Goal: Task Accomplishment & Management: Complete application form

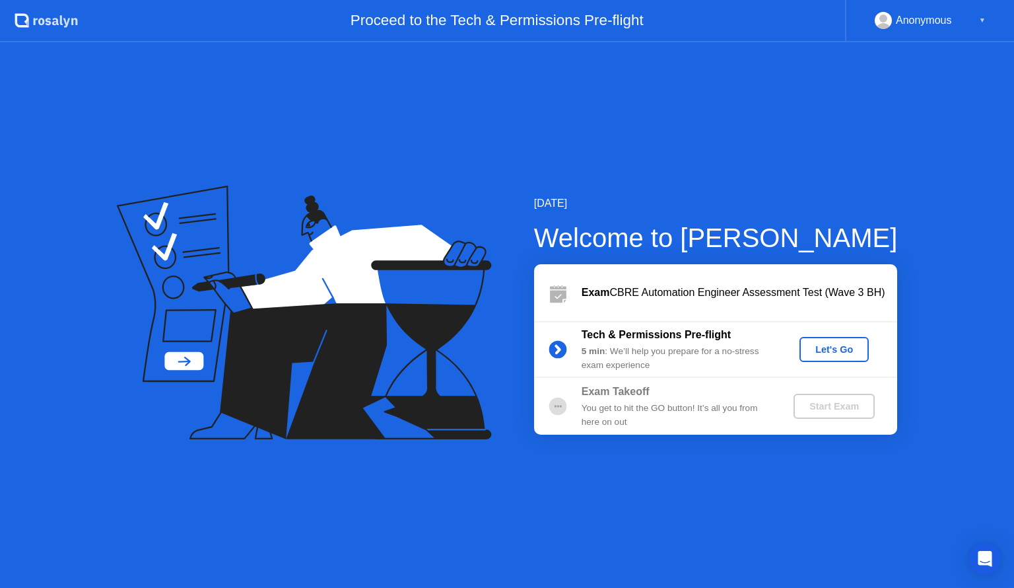
click at [819, 344] on div "Let's Go" at bounding box center [834, 349] width 59 height 11
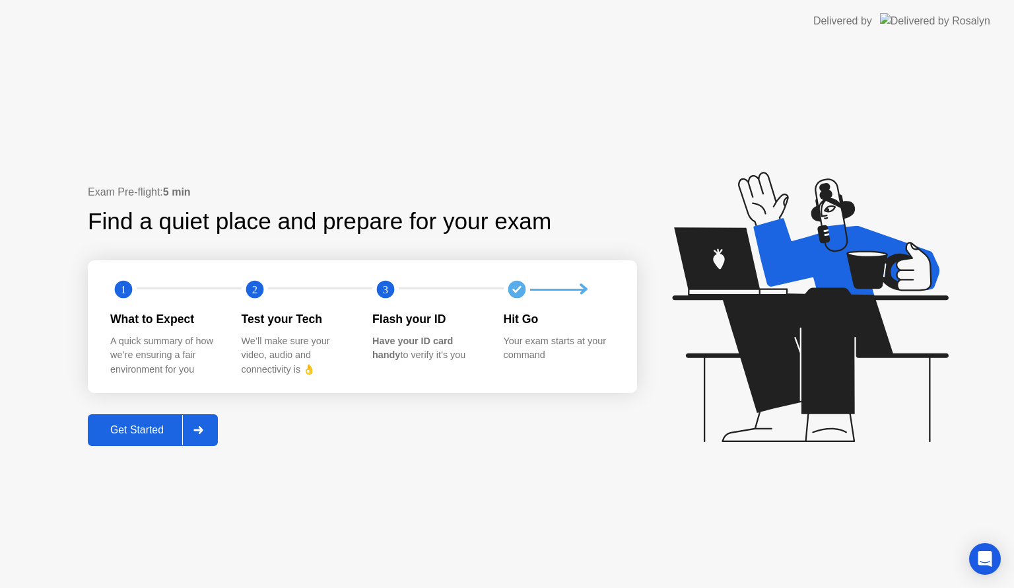
click at [119, 430] on div "Get Started" at bounding box center [137, 430] width 90 height 12
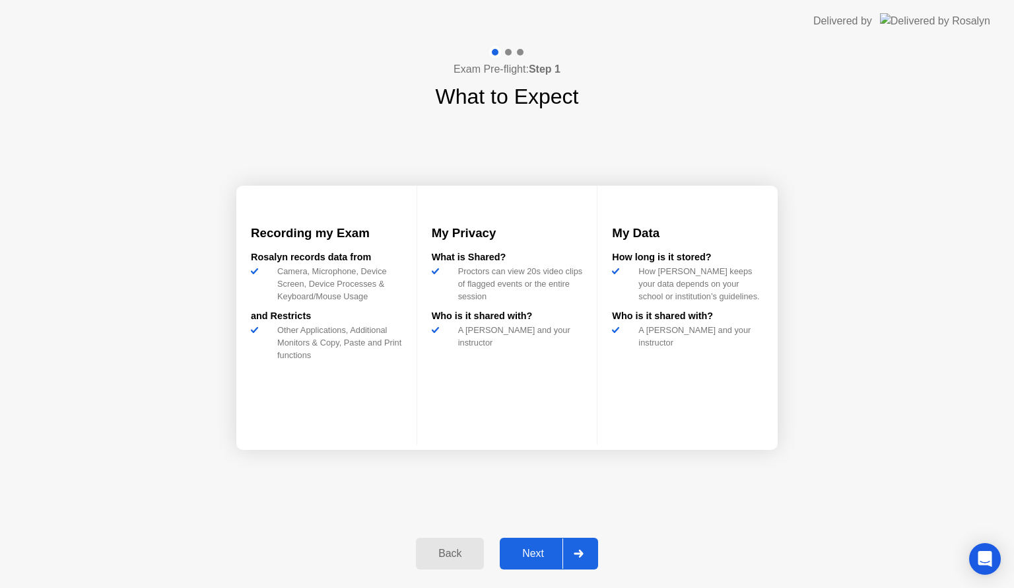
click at [531, 555] on div "Next" at bounding box center [533, 553] width 59 height 12
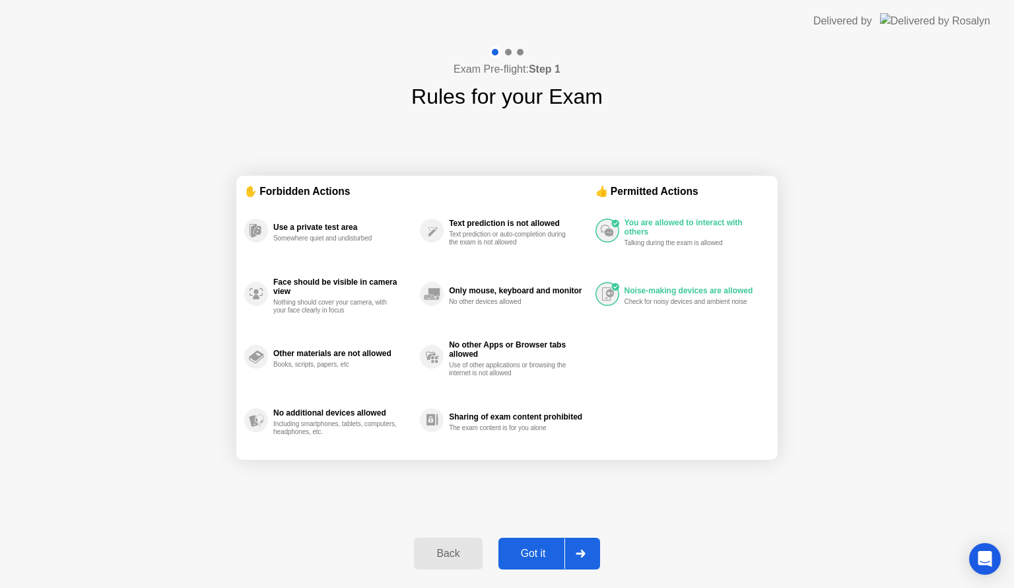
click at [531, 555] on div "Got it" at bounding box center [533, 553] width 62 height 12
select select "**********"
select select "*******"
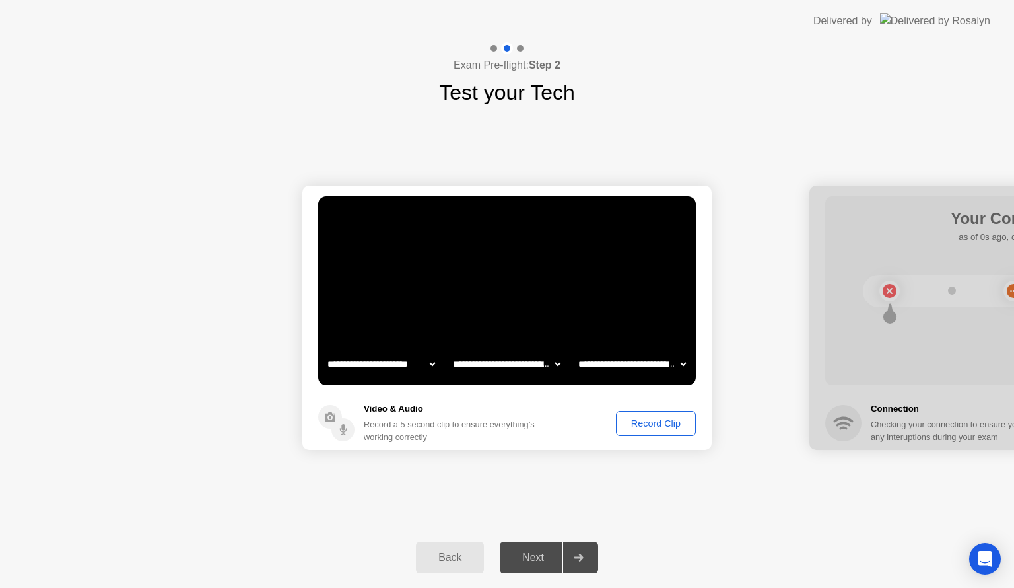
click at [539, 556] on div "Next" at bounding box center [533, 557] width 59 height 12
click at [651, 428] on div "Record Clip" at bounding box center [656, 423] width 71 height 11
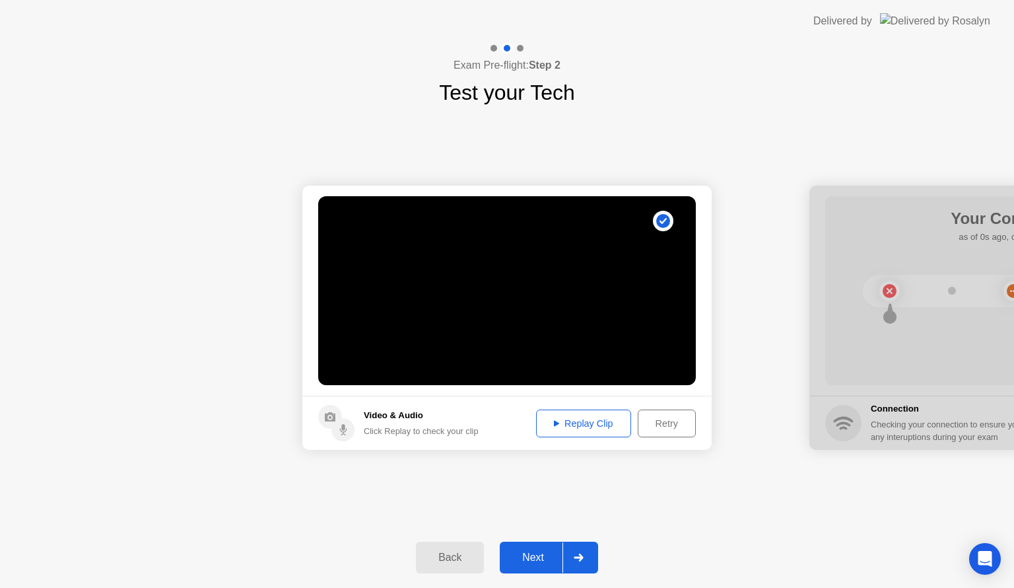
click at [536, 559] on div "Next" at bounding box center [533, 557] width 59 height 12
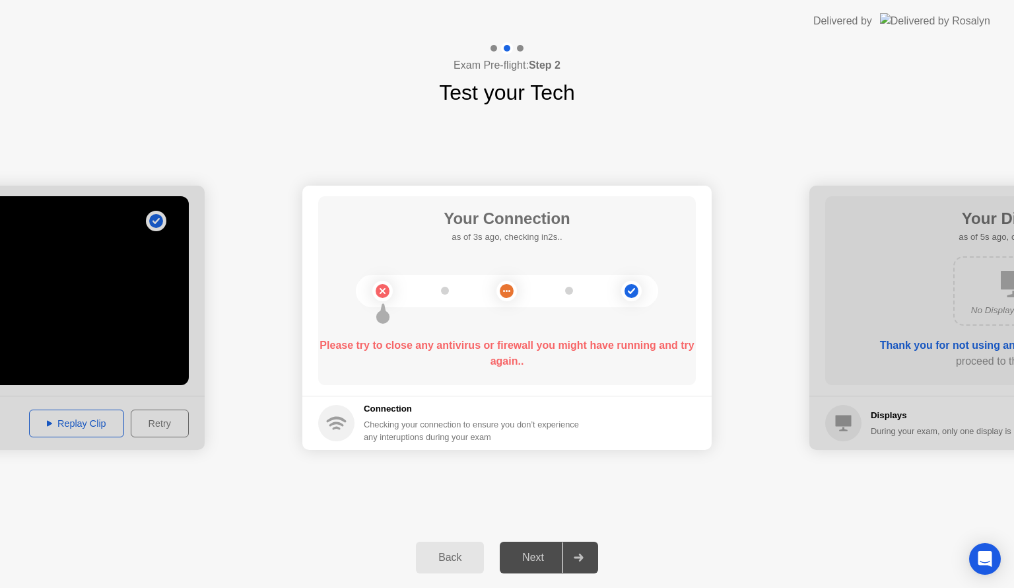
click at [541, 559] on div "Next" at bounding box center [533, 557] width 59 height 12
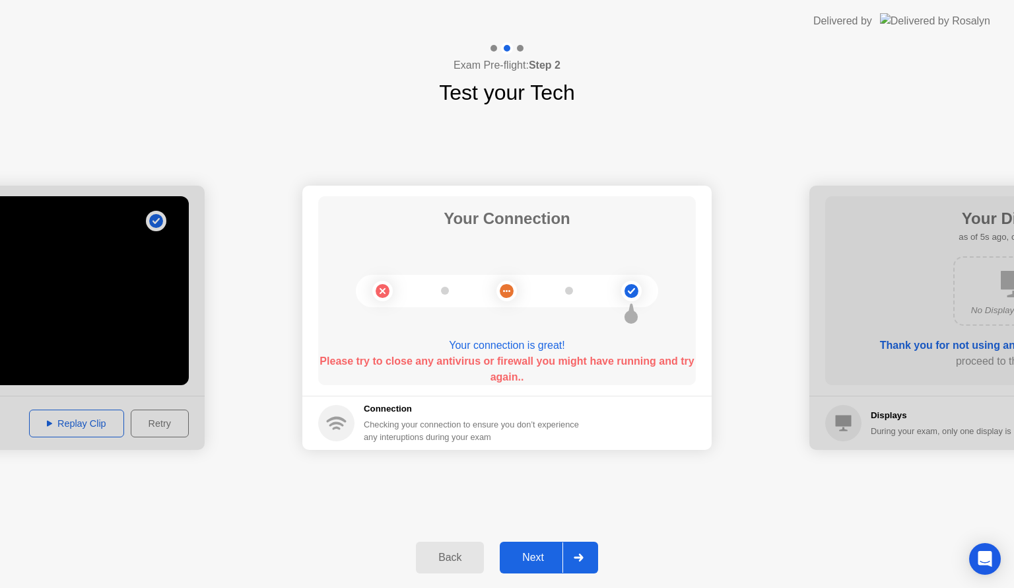
click at [634, 291] on circle at bounding box center [632, 291] width 14 height 14
click at [587, 557] on div at bounding box center [578, 557] width 32 height 30
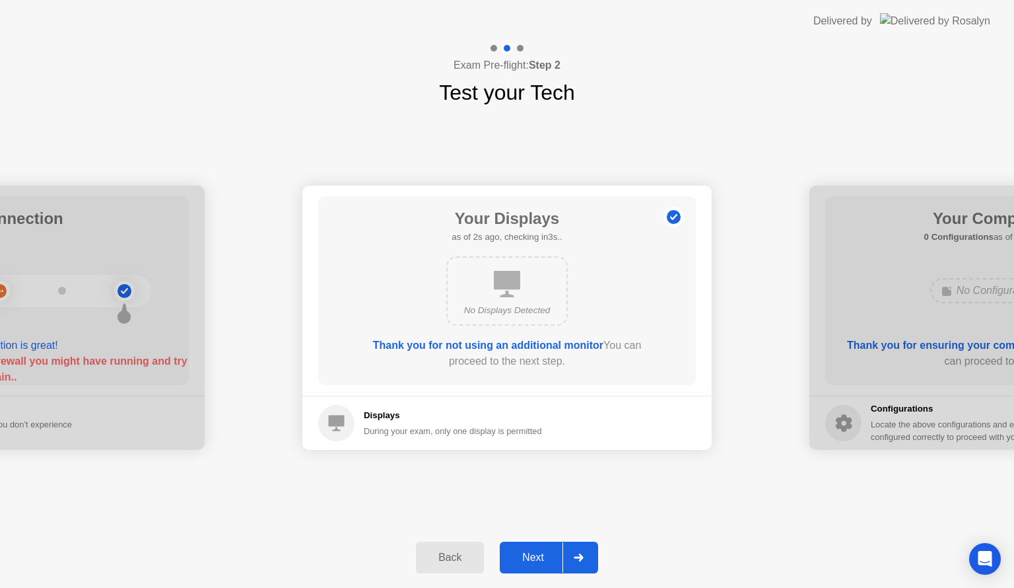
click at [586, 559] on div at bounding box center [578, 557] width 32 height 30
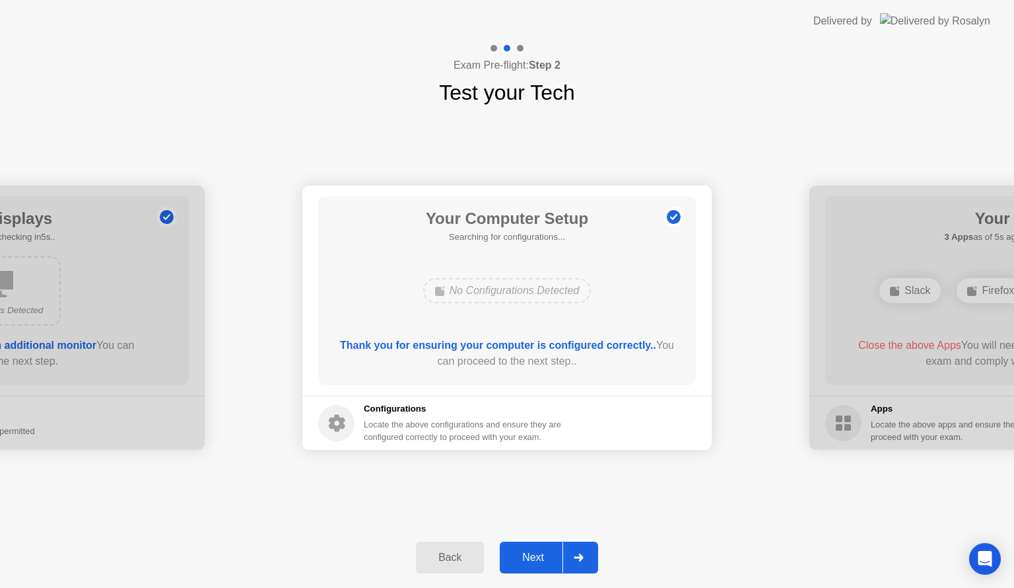
click at [586, 559] on div at bounding box center [578, 557] width 32 height 30
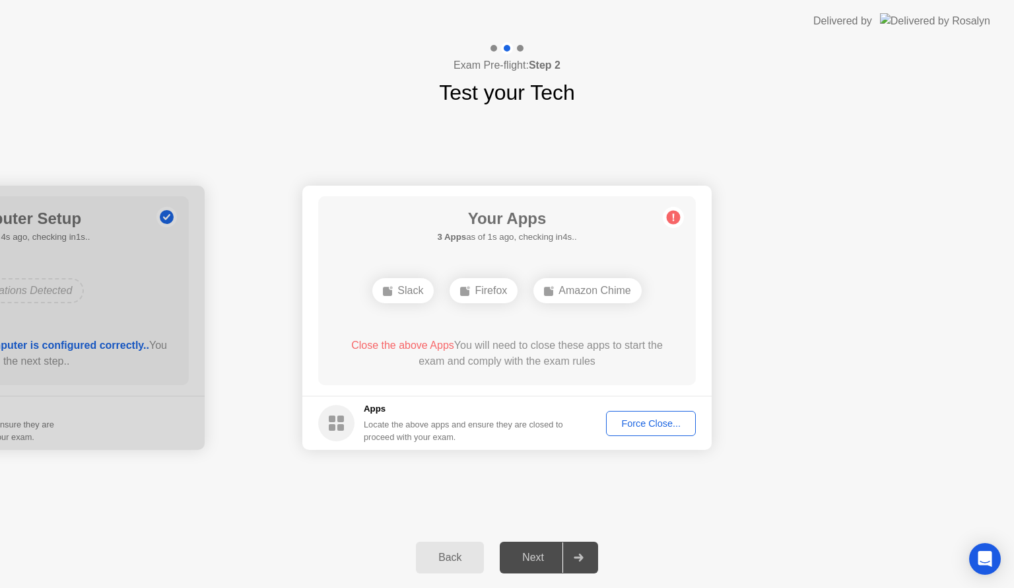
click at [631, 420] on div "Force Close..." at bounding box center [651, 423] width 81 height 11
click at [643, 423] on div "Force Close..." at bounding box center [651, 423] width 81 height 11
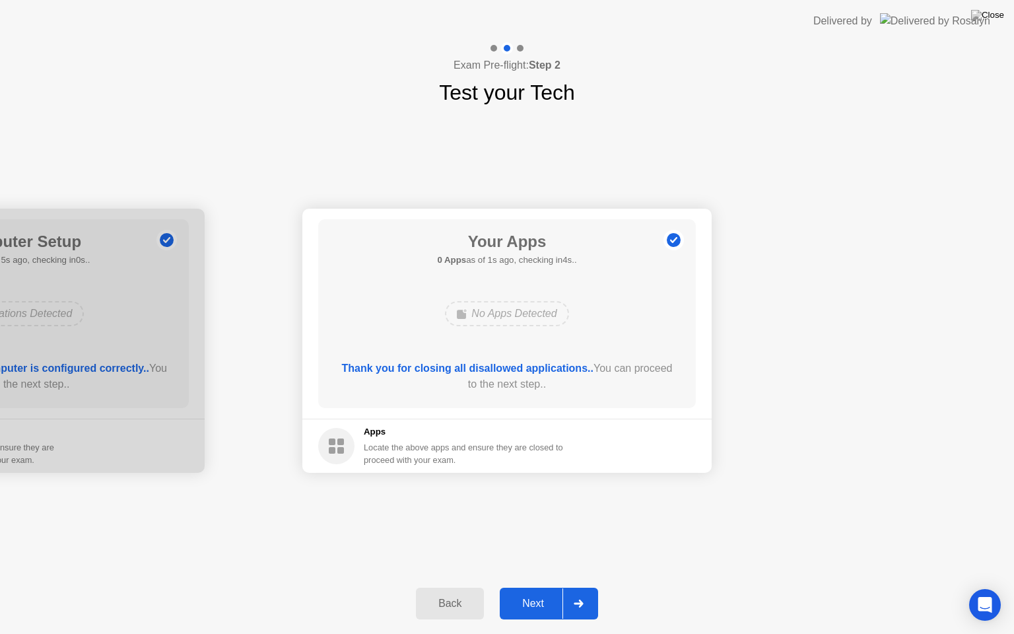
click at [536, 587] on div "Next" at bounding box center [533, 603] width 59 height 12
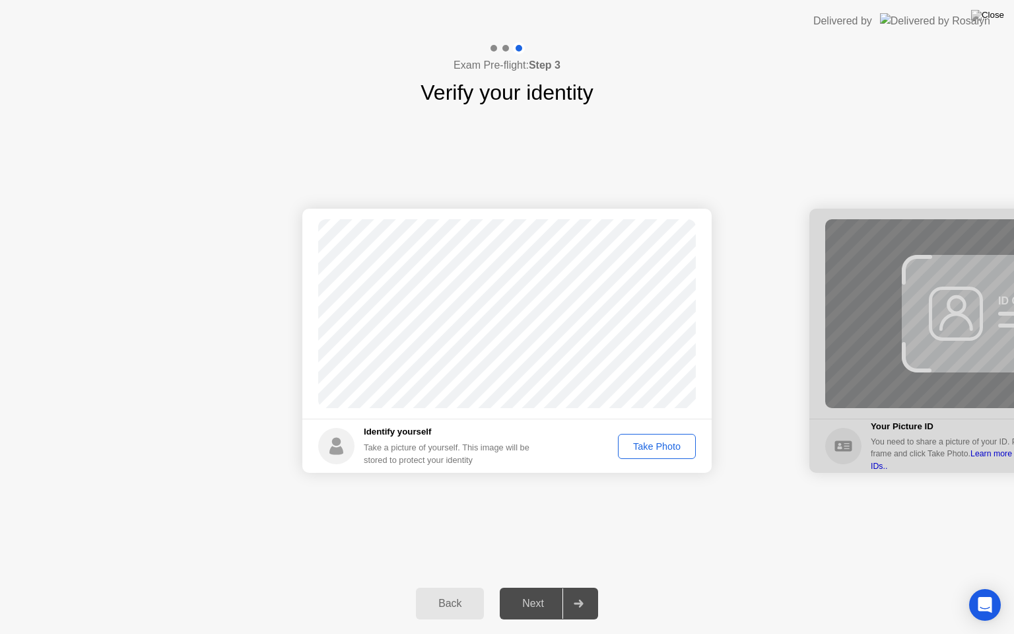
click at [536, 587] on div "Next" at bounding box center [533, 603] width 59 height 12
click at [668, 449] on div "Take Photo" at bounding box center [657, 446] width 69 height 11
click at [539, 587] on div "Next" at bounding box center [533, 603] width 59 height 12
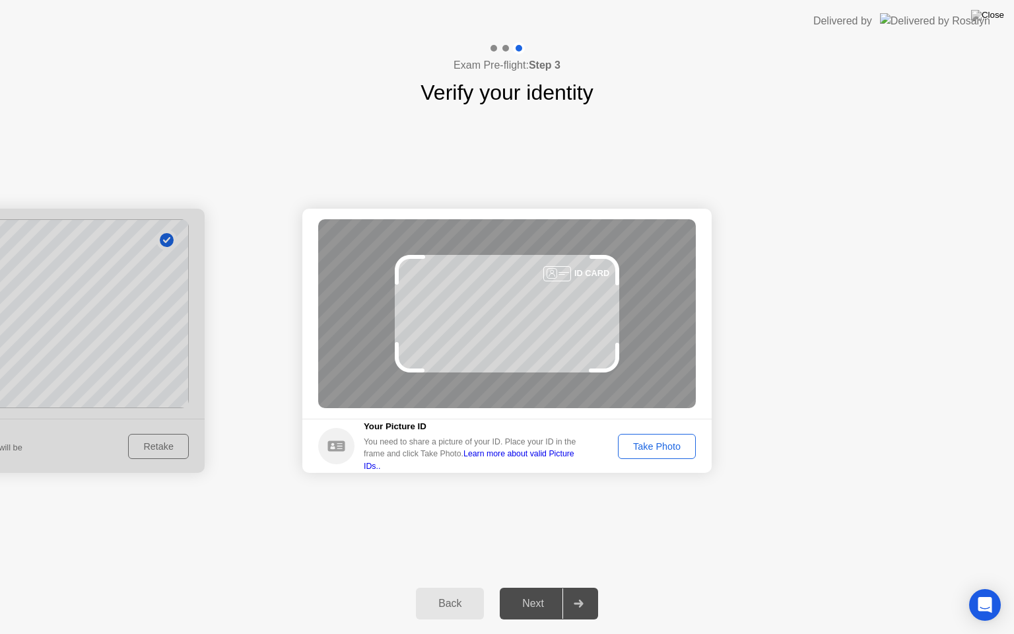
click at [664, 448] on div "Take Photo" at bounding box center [657, 446] width 69 height 11
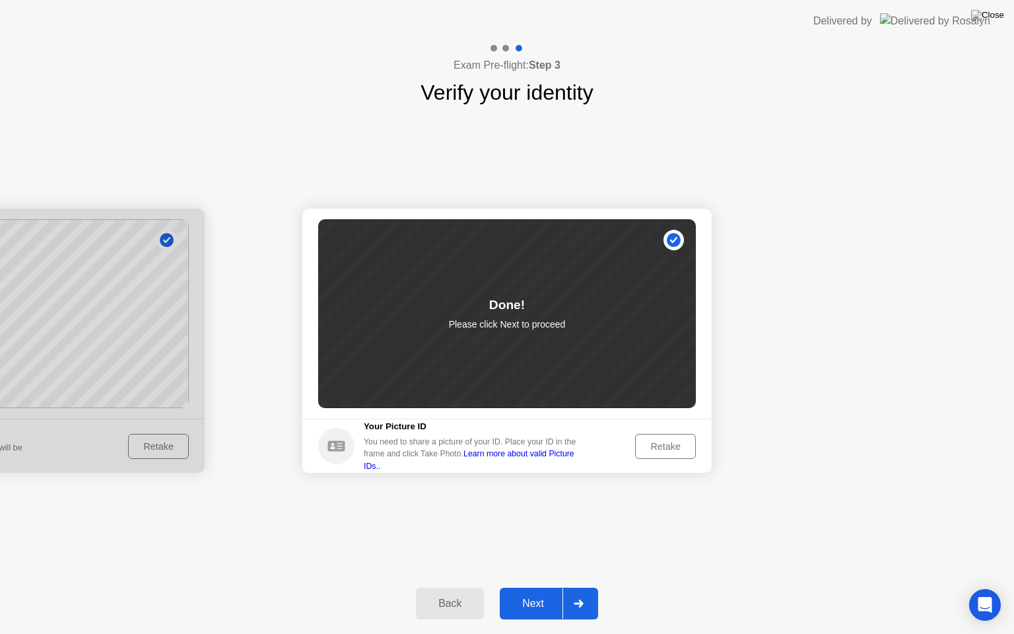
click at [544, 587] on div "Next" at bounding box center [533, 603] width 59 height 12
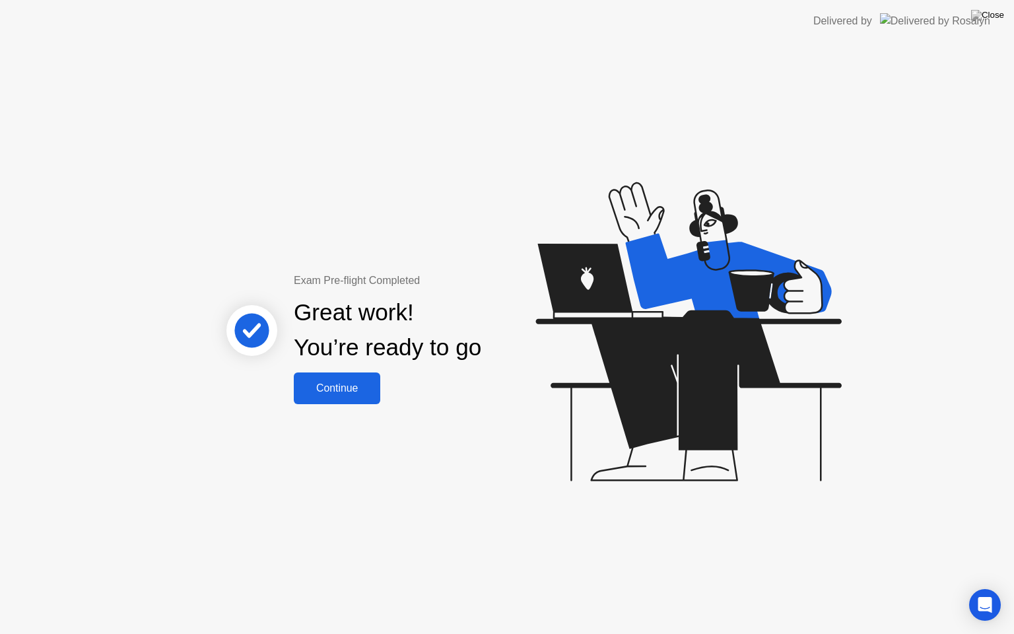
click at [335, 385] on div "Continue" at bounding box center [337, 388] width 79 height 12
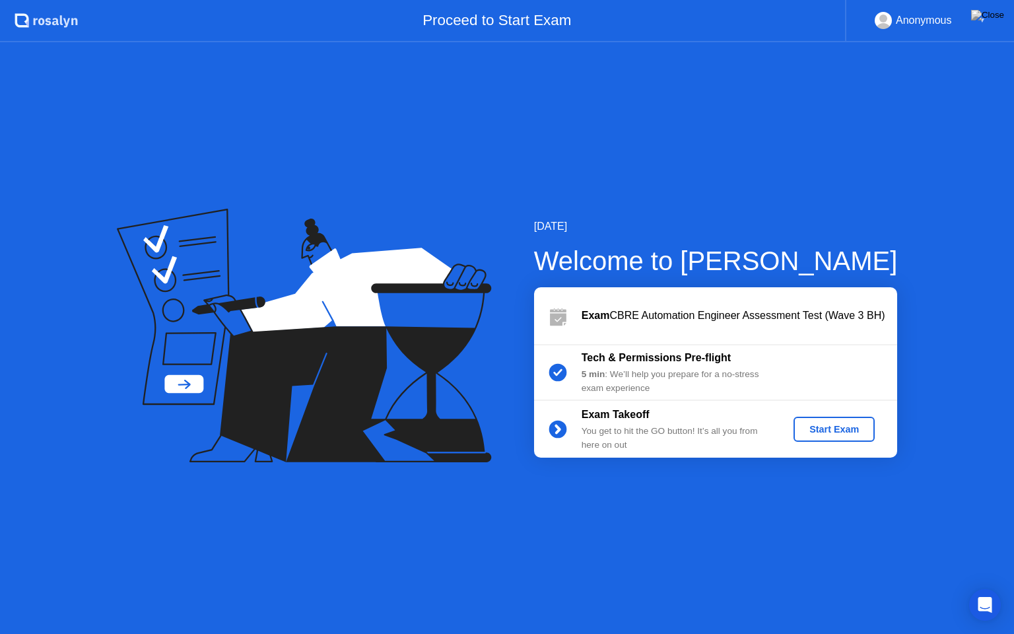
click at [842, 432] on div "Start Exam" at bounding box center [834, 429] width 71 height 11
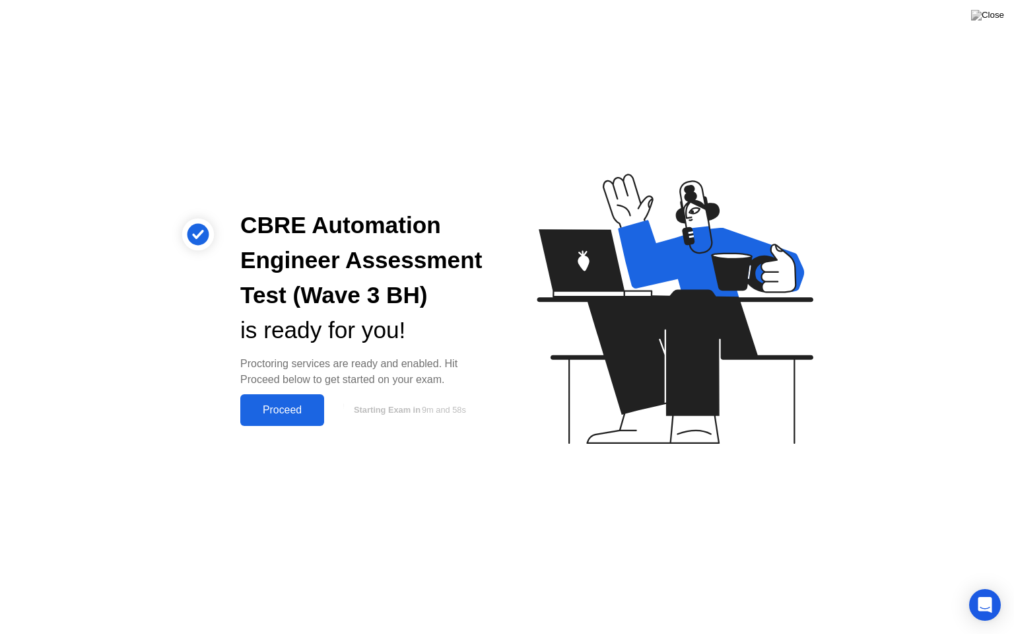
click at [277, 412] on div "Proceed" at bounding box center [282, 410] width 76 height 12
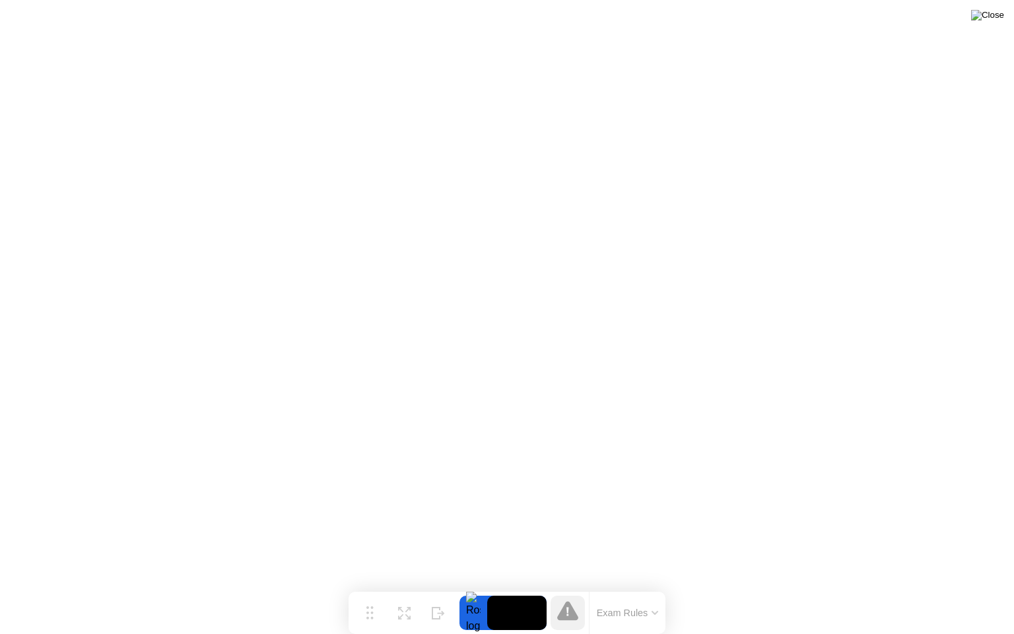
click at [994, 15] on img at bounding box center [987, 15] width 33 height 11
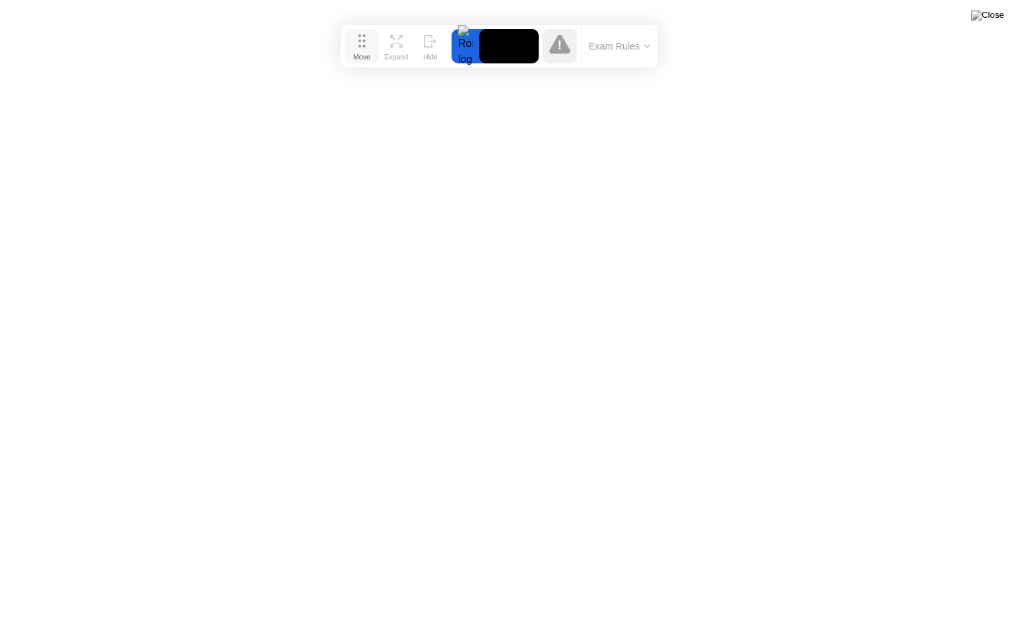
drag, startPoint x: 369, startPoint y: 602, endPoint x: 361, endPoint y: 36, distance: 566.5
click at [361, 36] on icon at bounding box center [361, 40] width 7 height 13
click at [1005, 14] on button at bounding box center [988, 15] width 40 height 17
click at [644, 48] on icon at bounding box center [647, 46] width 7 height 4
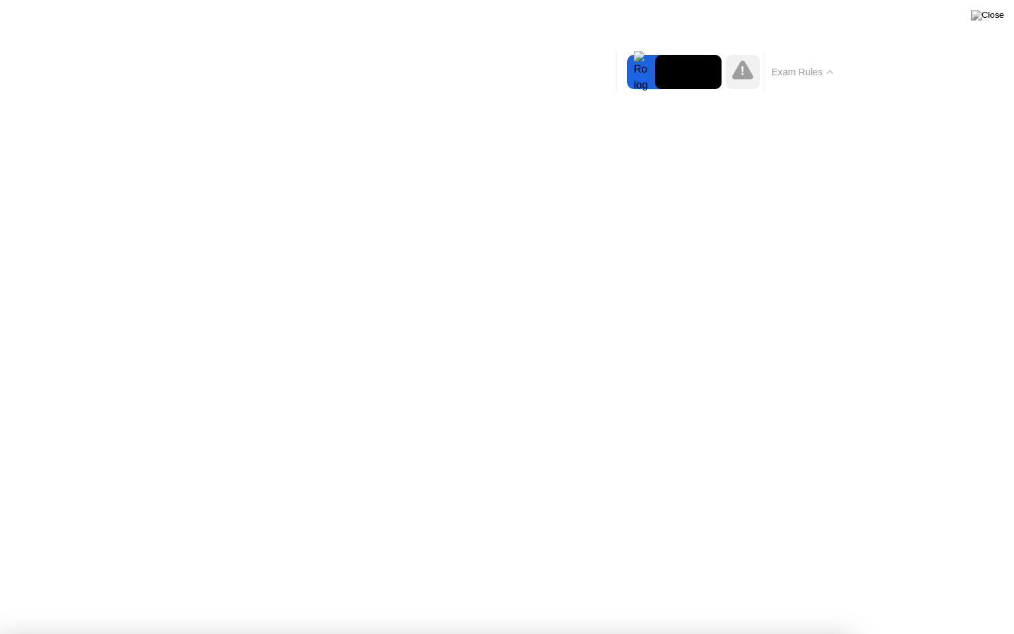
click at [642, 71] on div at bounding box center [641, 72] width 28 height 34
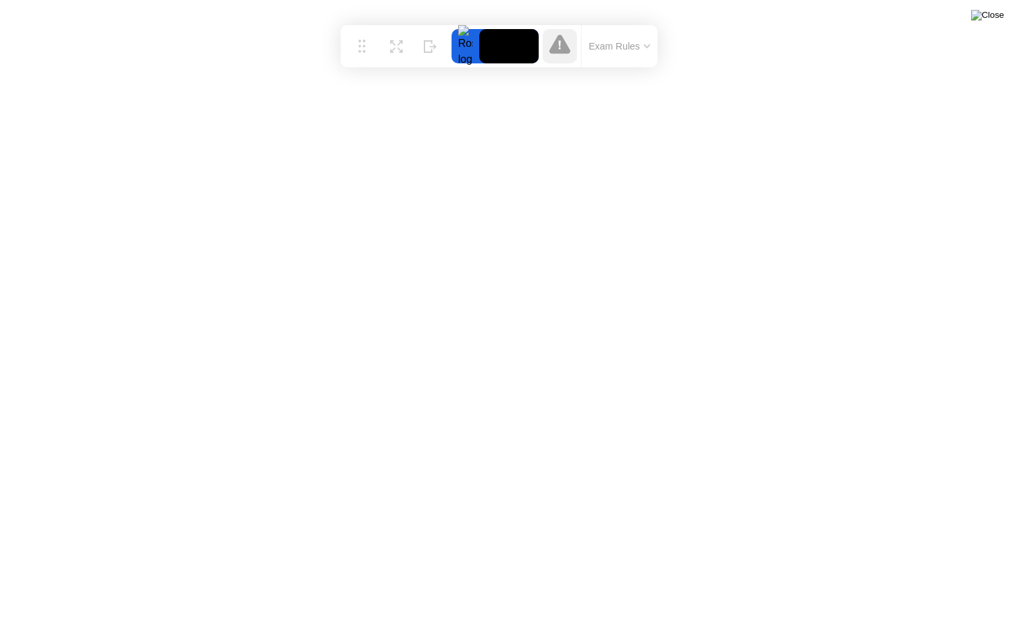
click at [1001, 17] on img at bounding box center [987, 15] width 33 height 11
click at [1000, 19] on img at bounding box center [987, 15] width 33 height 11
